Goal: Transaction & Acquisition: Obtain resource

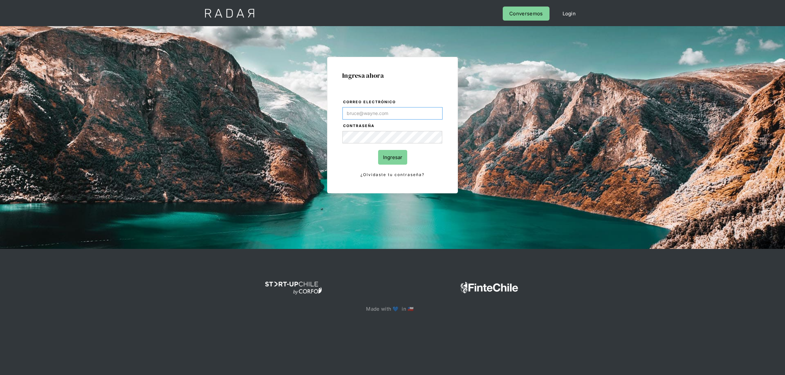
click at [372, 113] on input "Correo electrónico" at bounding box center [392, 113] width 100 height 12
type input "[EMAIL_ADDRESS][DOMAIN_NAME]"
click at [392, 153] on input "Ingresar" at bounding box center [392, 157] width 29 height 15
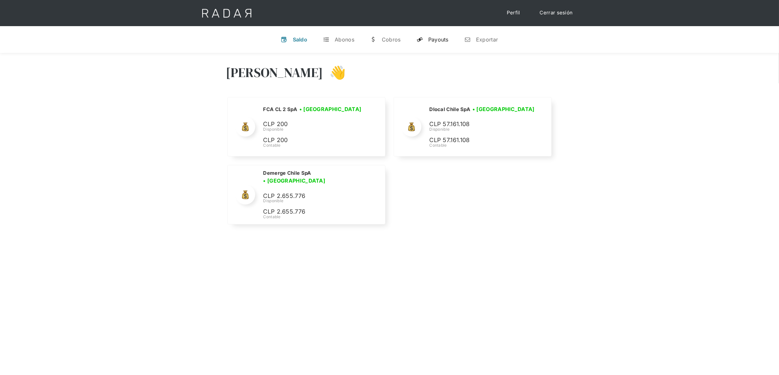
click at [431, 44] on link "y Payouts" at bounding box center [432, 39] width 43 height 17
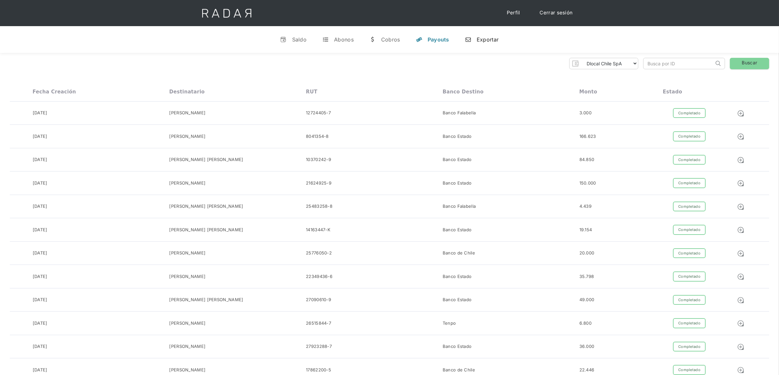
click at [469, 43] on div "n" at bounding box center [468, 39] width 7 height 7
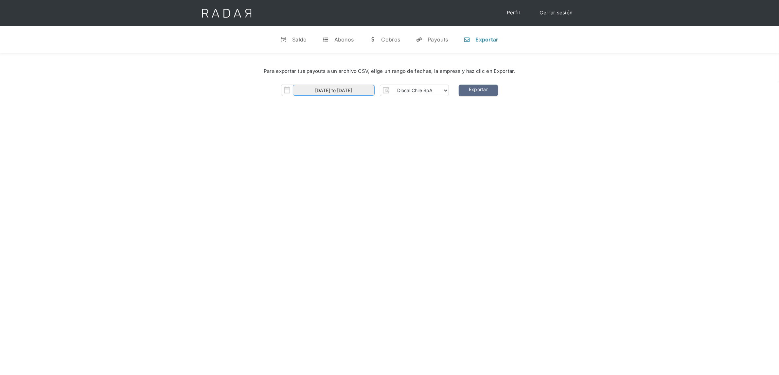
click at [364, 90] on input "[DATE] to [DATE]" at bounding box center [334, 90] width 82 height 11
click at [371, 136] on span "8" at bounding box center [371, 136] width 13 height 13
click at [329, 149] on span "12" at bounding box center [327, 149] width 13 height 13
type input "[DATE] to [DATE]"
click at [420, 135] on div "[PERSON_NAME] 👋 Cargando tus cuentas... Nombre de la empresa • [GEOGRAPHIC_DATA…" at bounding box center [389, 240] width 779 height 375
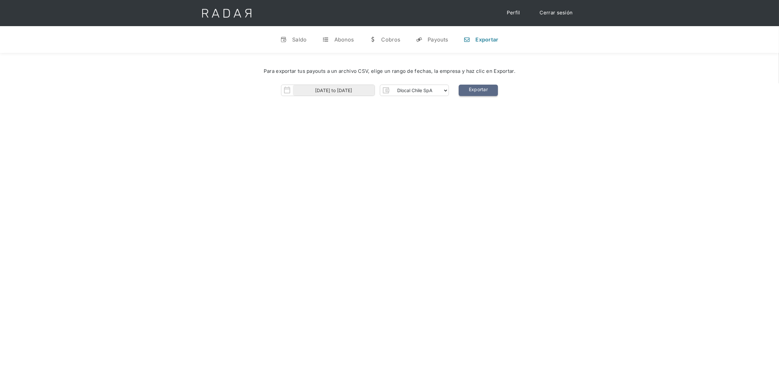
click at [472, 93] on link "Exportar" at bounding box center [477, 90] width 39 height 11
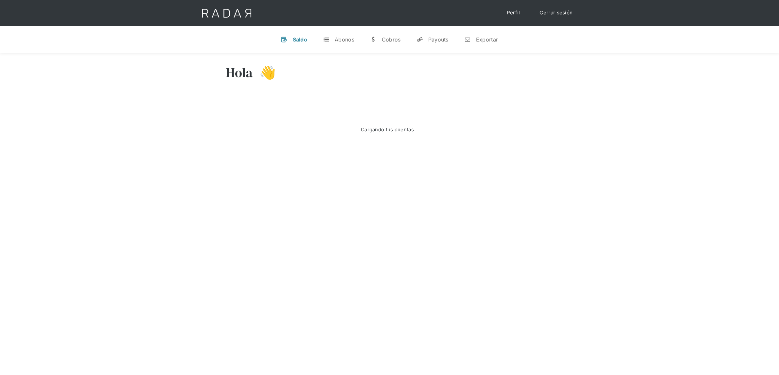
select select "dlocal"
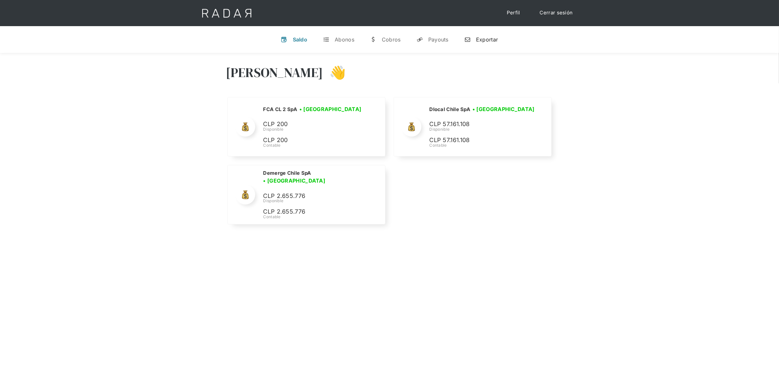
click at [474, 39] on link "n Exportar" at bounding box center [481, 39] width 44 height 17
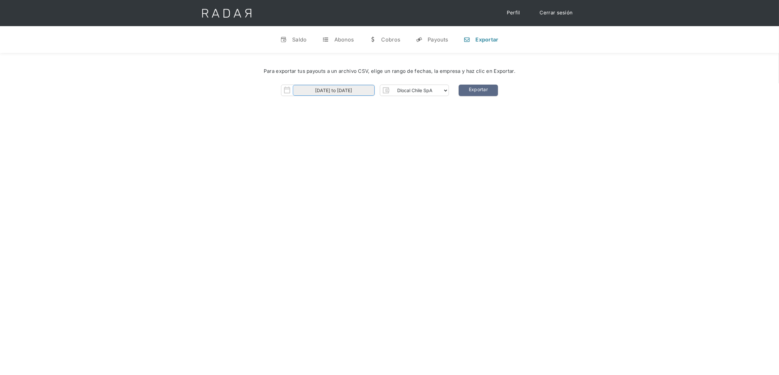
click at [336, 87] on input "[DATE] to [DATE]" at bounding box center [334, 90] width 82 height 11
click at [370, 137] on span "8" at bounding box center [371, 136] width 13 height 13
click at [321, 147] on span "12" at bounding box center [327, 149] width 13 height 13
type input "[DATE] to [DATE]"
click at [406, 114] on div "[PERSON_NAME] 👋 Cargando tus cuentas... Nombre de la empresa • [GEOGRAPHIC_DATA…" at bounding box center [389, 240] width 779 height 375
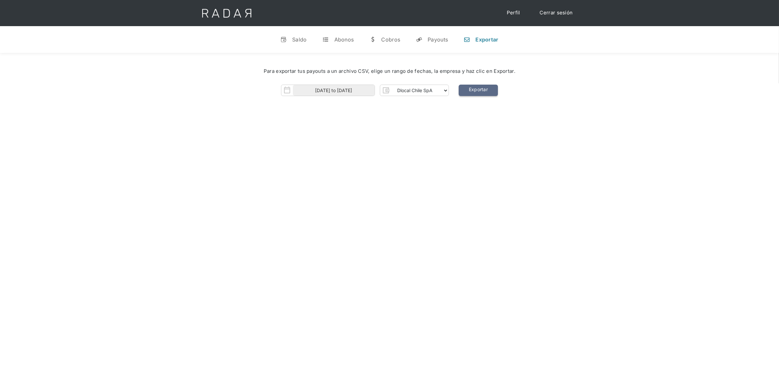
click at [469, 92] on link "Exportar" at bounding box center [477, 90] width 39 height 11
